Goal: Share content

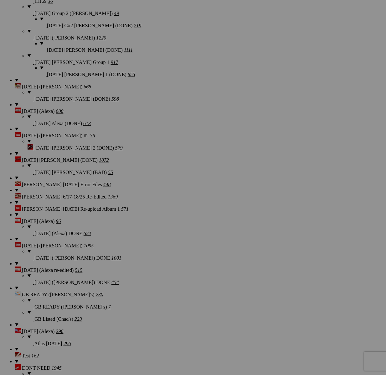
scroll to position [768, 0]
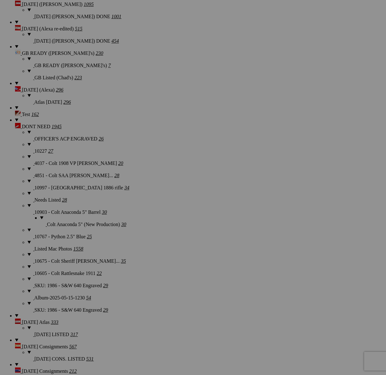
scroll to position [1248, 0]
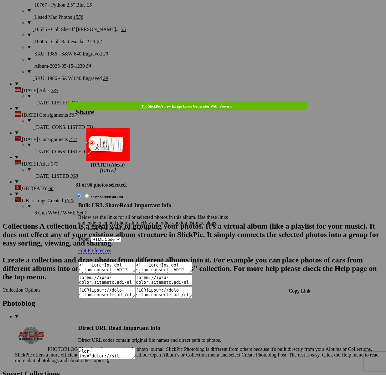
click at [292, 288] on span "Copy Link" at bounding box center [300, 290] width 22 height 5
click at [299, 288] on span "Copy Link" at bounding box center [300, 290] width 22 height 5
click at [207, 18] on div at bounding box center [193, 187] width 386 height 375
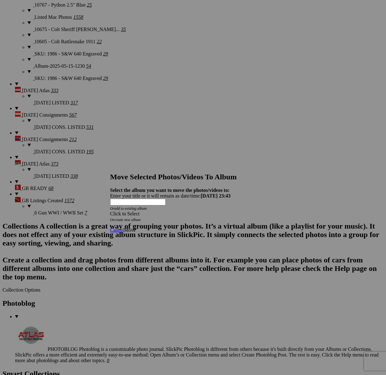
click at [110, 211] on span at bounding box center [110, 213] width 0 height 5
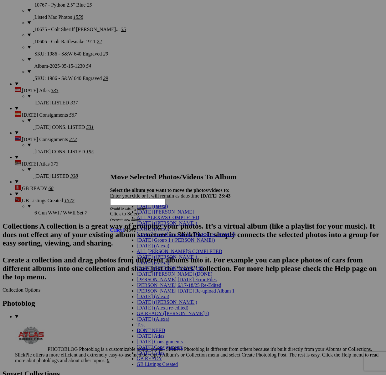
scroll to position [95, 0]
click at [163, 293] on link "[DATE] (Alexa)" at bounding box center [153, 295] width 33 height 5
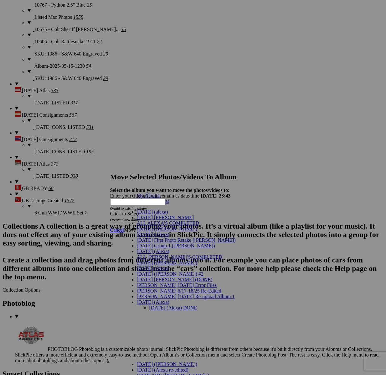
click at [160, 305] on link "[DATE] (Alexa) DONE" at bounding box center [173, 307] width 48 height 5
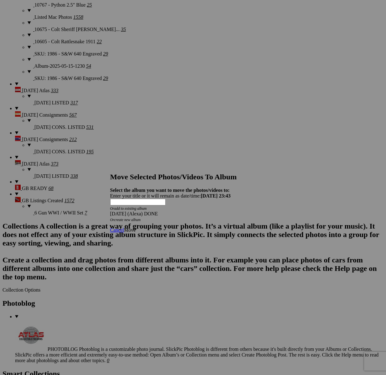
click at [136, 227] on span "Move" at bounding box center [130, 229] width 12 height 5
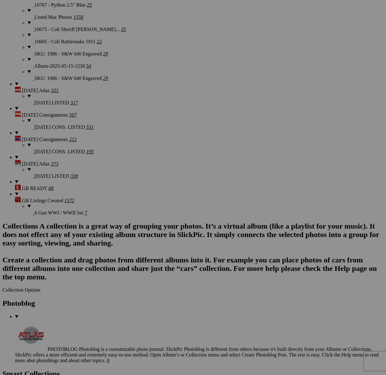
scroll to position [1148, 0]
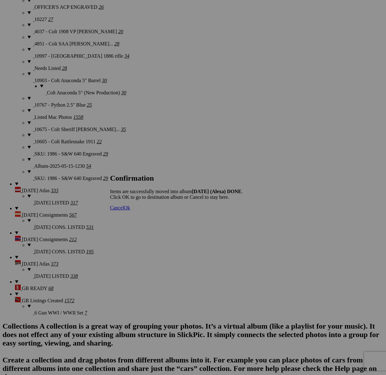
click at [124, 210] on span "Cancel" at bounding box center [117, 207] width 14 height 5
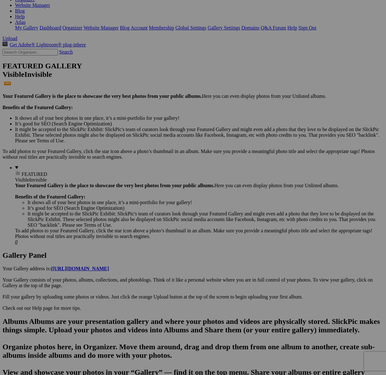
scroll to position [0, 0]
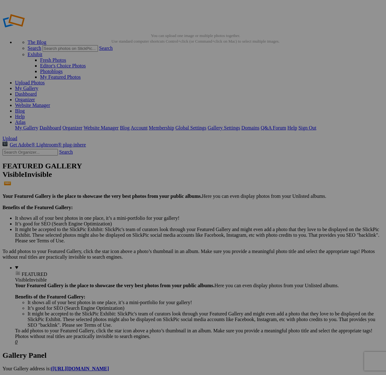
drag, startPoint x: 29, startPoint y: 255, endPoint x: 28, endPoint y: 83, distance: 171.9
